Goal: Information Seeking & Learning: Check status

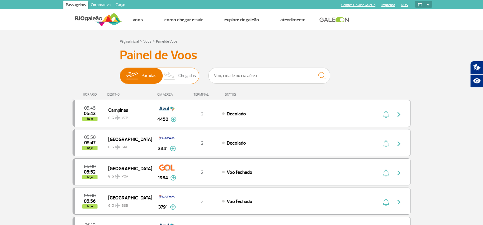
click at [179, 79] on span "Chegadas" at bounding box center [187, 76] width 18 height 16
click at [120, 73] on input "Partidas Chegadas" at bounding box center [120, 73] width 0 height 0
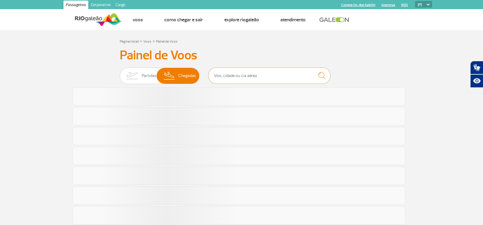
click at [227, 75] on input "text" at bounding box center [270, 76] width 122 height 16
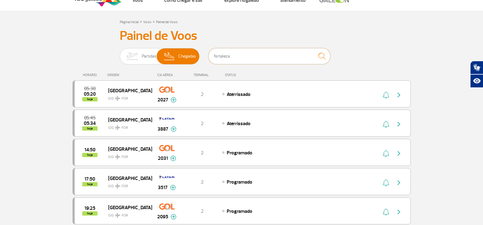
scroll to position [30, 0]
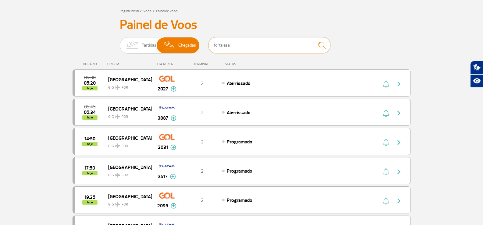
type input "fortaleza"
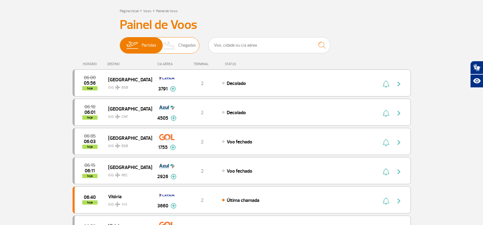
click at [186, 46] on span "Chegadas" at bounding box center [187, 46] width 18 height 16
click at [120, 42] on input "Partidas Chegadas" at bounding box center [120, 42] width 0 height 0
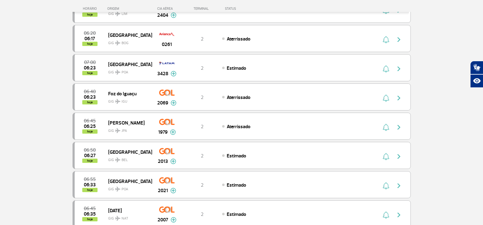
scroll to position [183, 0]
